Goal: Task Accomplishment & Management: Complete application form

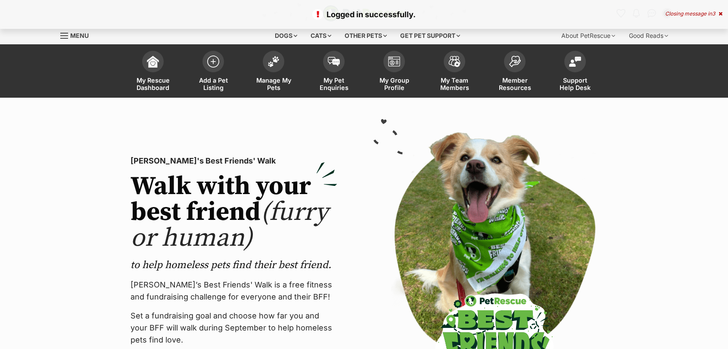
click at [268, 66] on span at bounding box center [274, 62] width 22 height 22
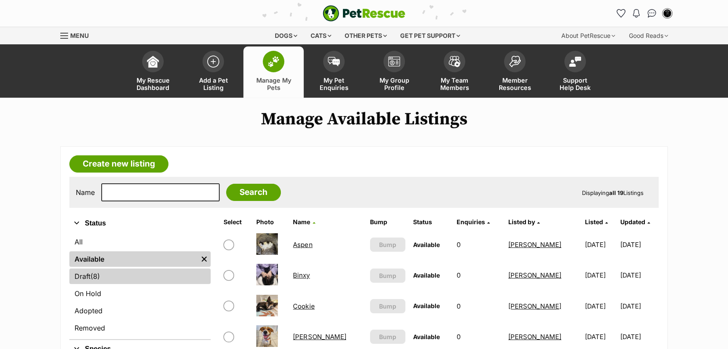
click at [107, 275] on link "Draft (8) Items" at bounding box center [139, 277] width 141 height 16
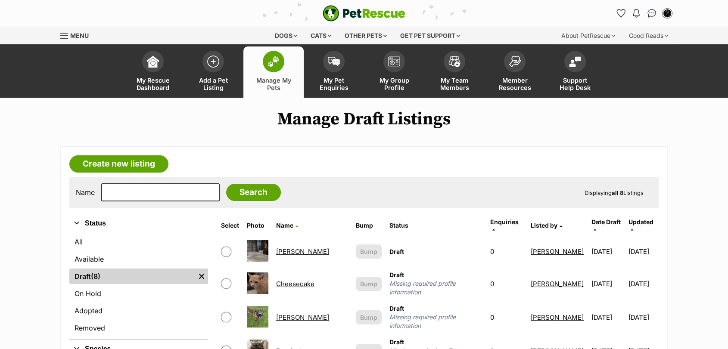
drag, startPoint x: 726, startPoint y: 34, endPoint x: 733, endPoint y: 34, distance: 7.4
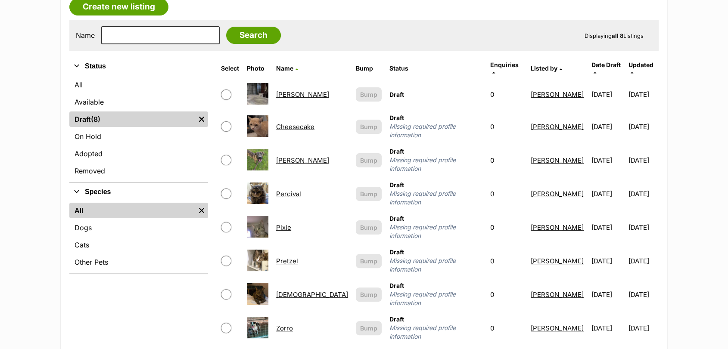
scroll to position [156, 0]
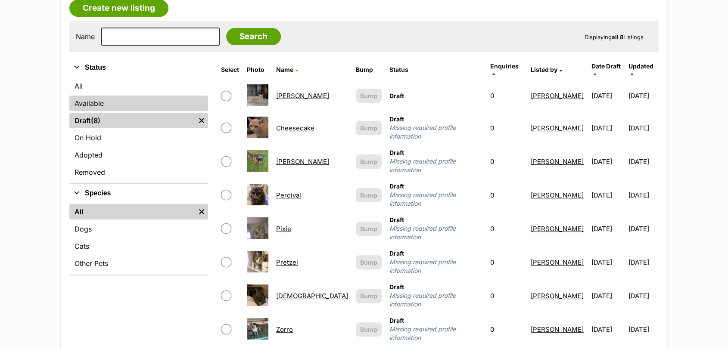
click at [136, 111] on link "Available" at bounding box center [138, 104] width 139 height 16
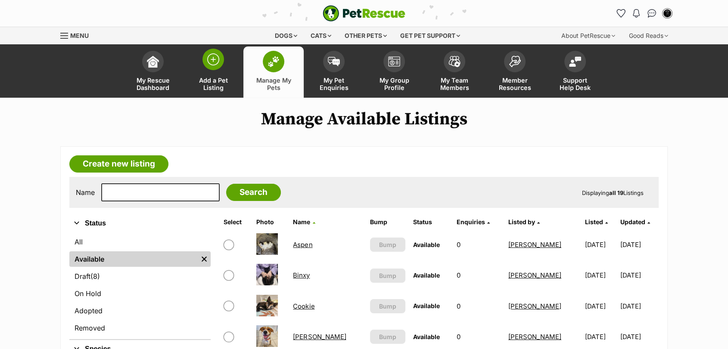
click at [227, 64] on link "Add a Pet Listing" at bounding box center [213, 72] width 60 height 51
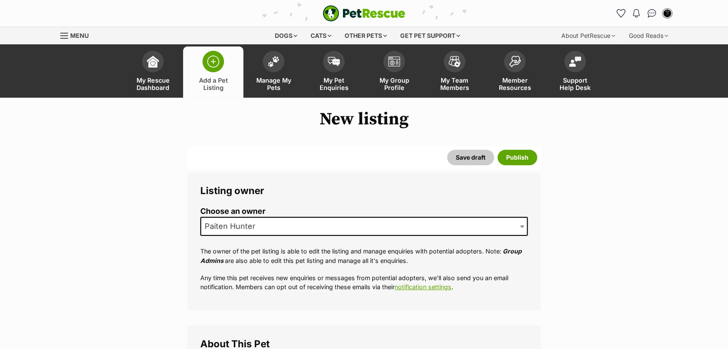
click at [262, 225] on span "Paiten Hunter" at bounding box center [232, 227] width 63 height 12
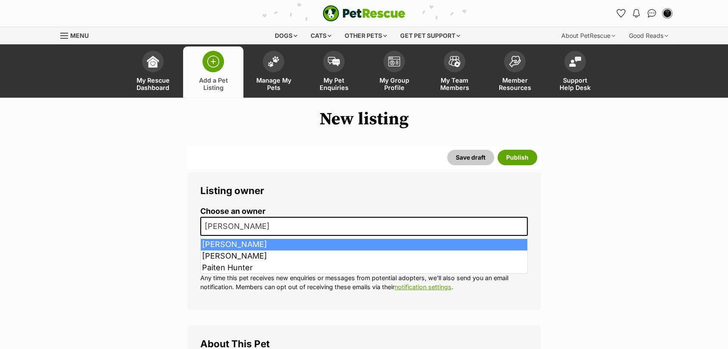
click at [268, 227] on span "[PERSON_NAME]" at bounding box center [239, 227] width 77 height 12
